Goal: Transaction & Acquisition: Purchase product/service

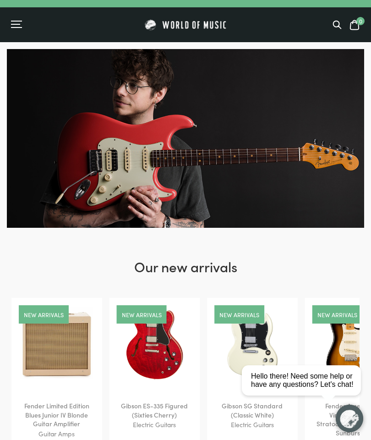
click at [15, 23] on div "Menu" at bounding box center [16, 24] width 11 height 9
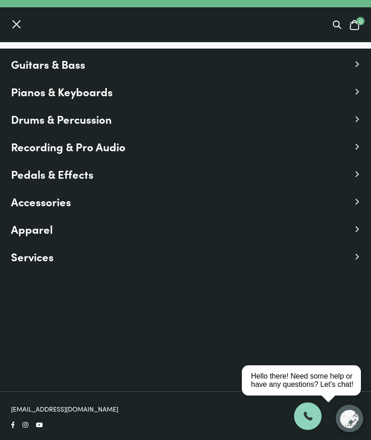
click at [83, 72] on span "Guitars & Bass" at bounding box center [48, 64] width 74 height 17
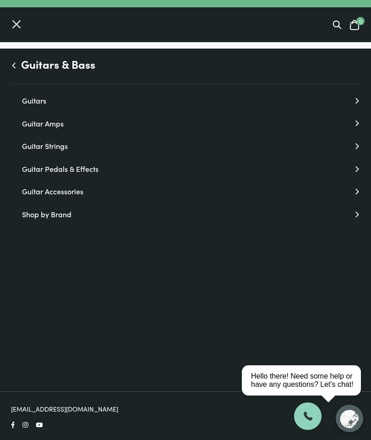
click at [41, 101] on link "Guitars" at bounding box center [191, 101] width 338 height 12
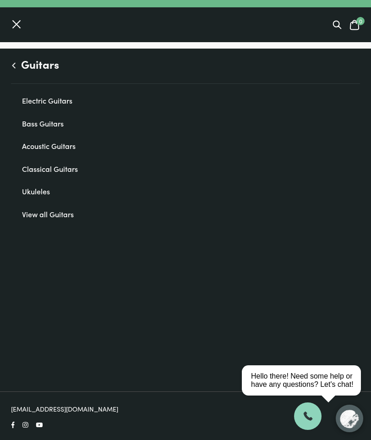
click at [59, 124] on link "Bass Guitars" at bounding box center [191, 124] width 338 height 12
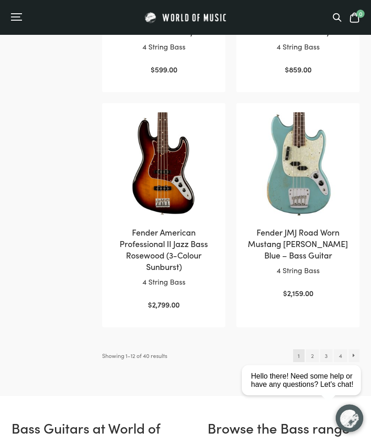
scroll to position [1234, 0]
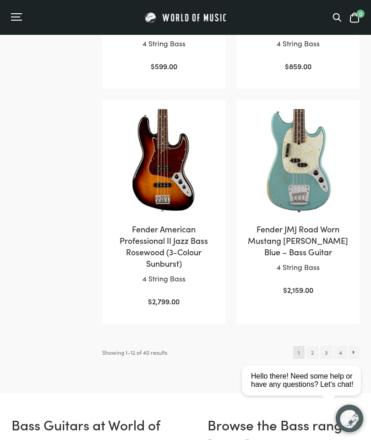
click at [316, 346] on link "2" at bounding box center [312, 352] width 12 height 13
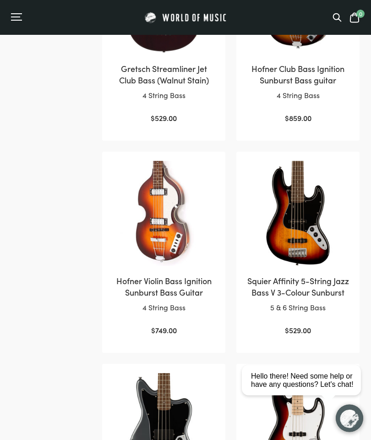
scroll to position [500, 0]
click at [168, 287] on h2 "Hofner Violin Bass Ignition Sunburst Bass Guitar" at bounding box center [163, 286] width 105 height 23
